Goal: Task Accomplishment & Management: Manage account settings

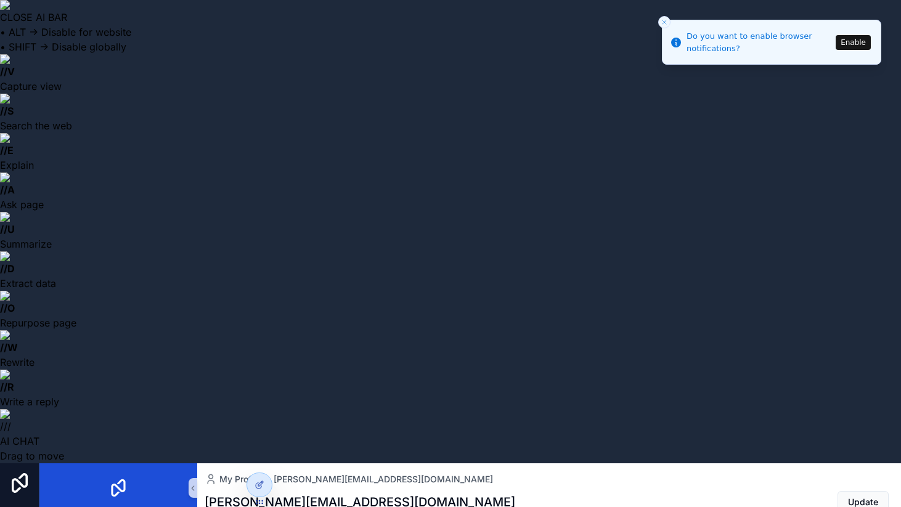
click at [668, 22] on button "Close toast" at bounding box center [664, 22] width 12 height 12
